Goal: Task Accomplishment & Management: Use online tool/utility

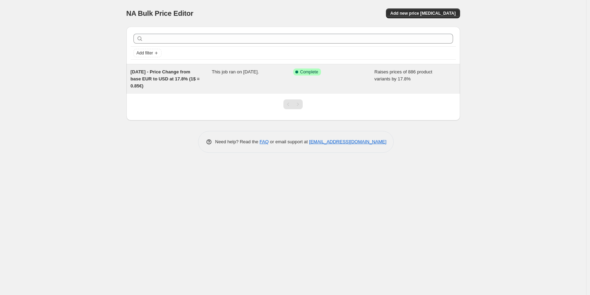
click at [186, 83] on div "[DATE] - Price Change from base EUR to USD at 17.8% (1$ = 0.85€)" at bounding box center [172, 79] width 82 height 21
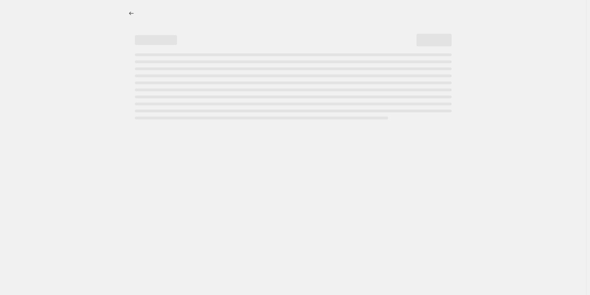
select select "percentage"
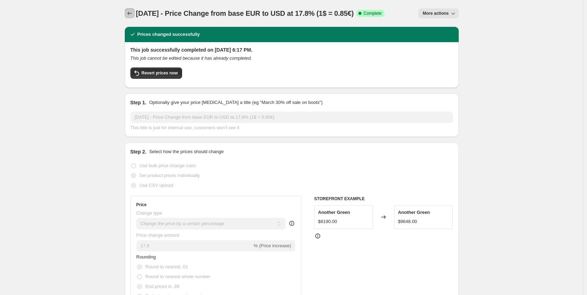
click at [128, 10] on button "Price change jobs" at bounding box center [130, 13] width 10 height 10
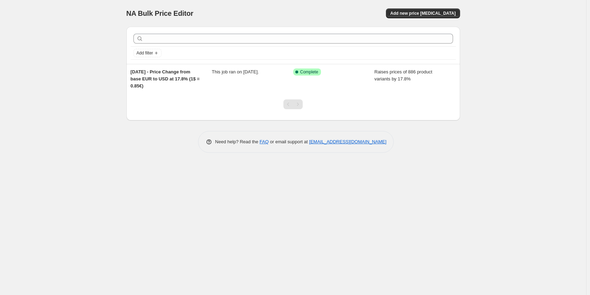
click at [476, 157] on div "NA Bulk Price Editor. This page is ready NA Bulk Price Editor Add new price [ME…" at bounding box center [293, 147] width 586 height 295
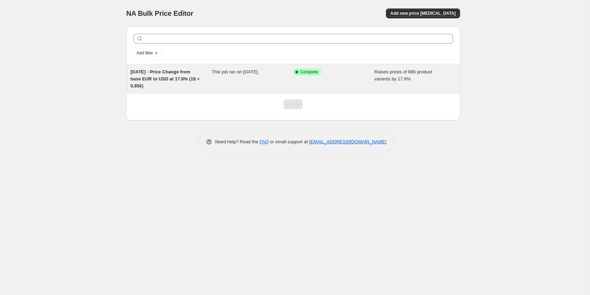
click at [303, 73] on span "Complete" at bounding box center [309, 72] width 18 height 6
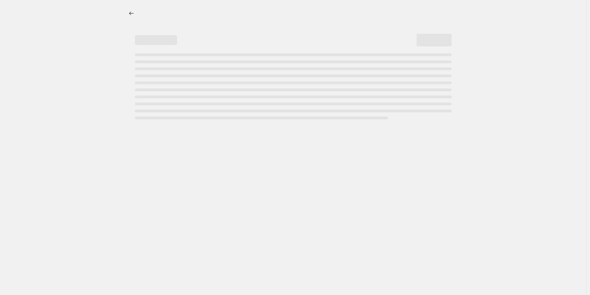
select select "percentage"
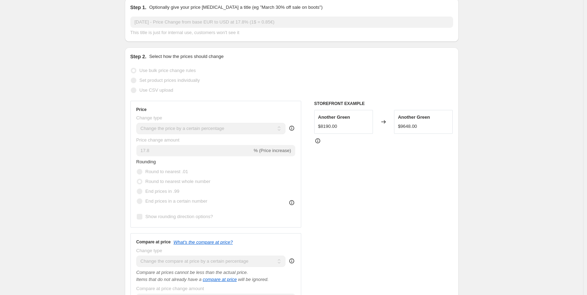
scroll to position [105, 0]
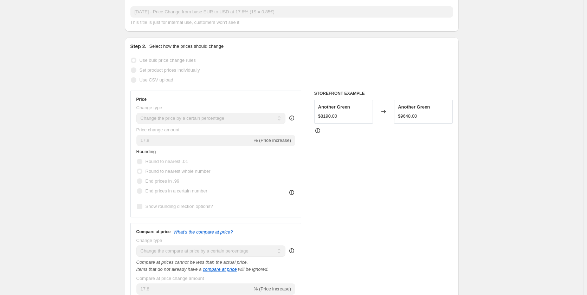
click at [294, 119] on icon at bounding box center [291, 118] width 5 height 5
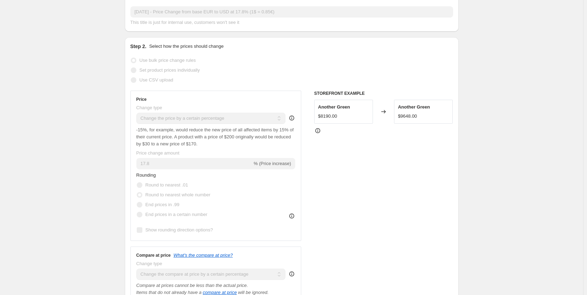
click at [294, 119] on icon at bounding box center [291, 118] width 5 height 5
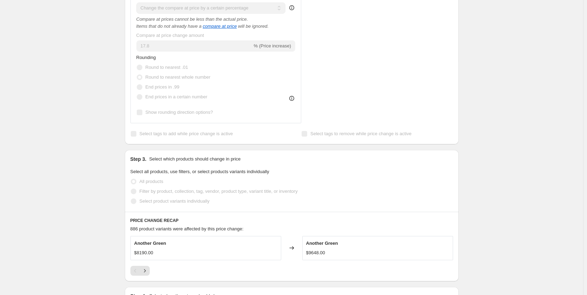
scroll to position [351, 0]
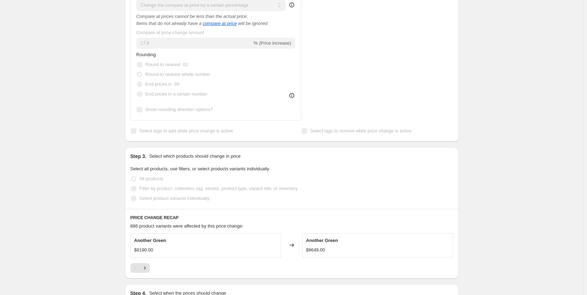
drag, startPoint x: 209, startPoint y: 110, endPoint x: 193, endPoint y: 115, distance: 16.9
click at [197, 113] on span "Show rounding direction options?" at bounding box center [178, 109] width 67 height 7
click at [92, 131] on div "Sep 19, 2025 - Price Change from base EUR to USD at 17.8% (1$ = 0.85€). This pa…" at bounding box center [291, 11] width 583 height 724
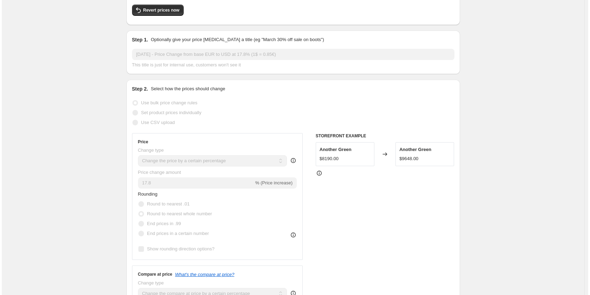
scroll to position [0, 0]
